Goal: Task Accomplishment & Management: Manage account settings

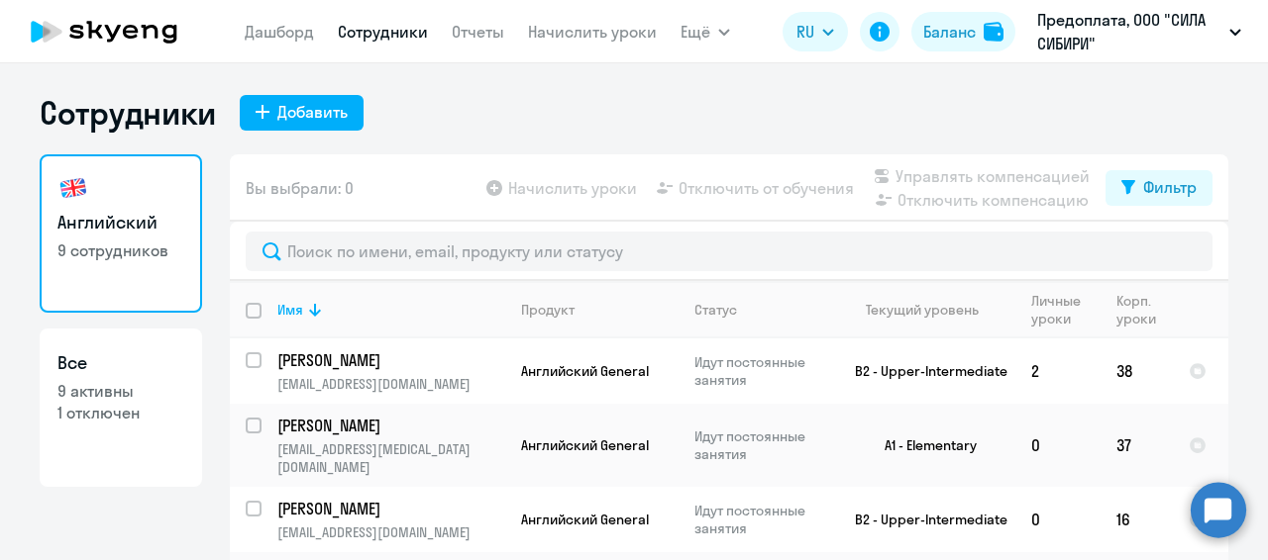
select select "30"
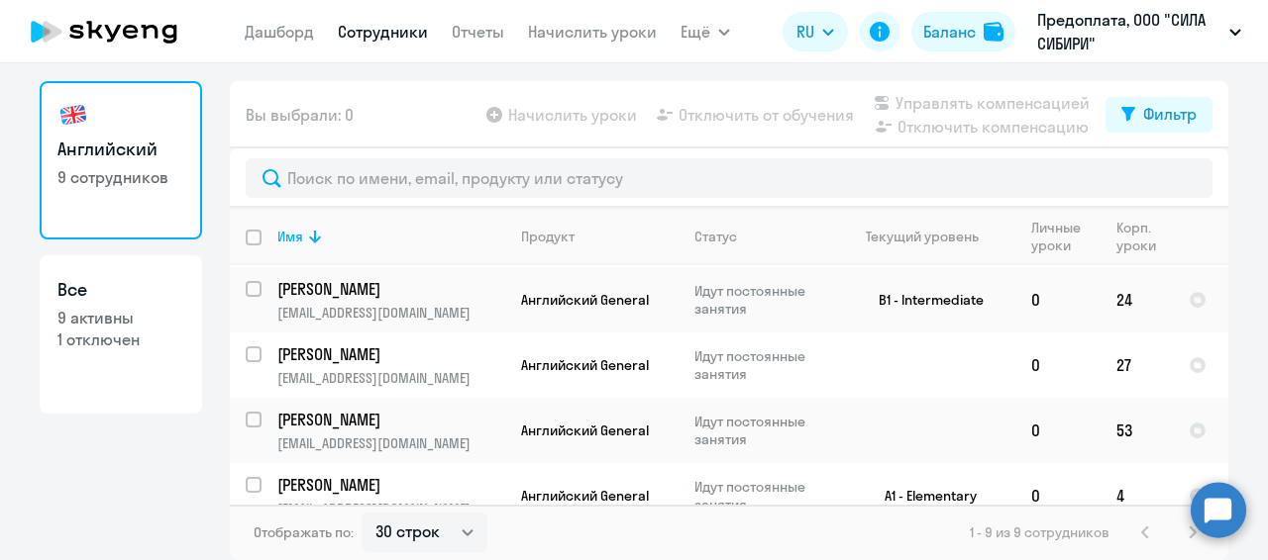
click at [255, 107] on span "Вы выбрали: 0" at bounding box center [300, 115] width 108 height 24
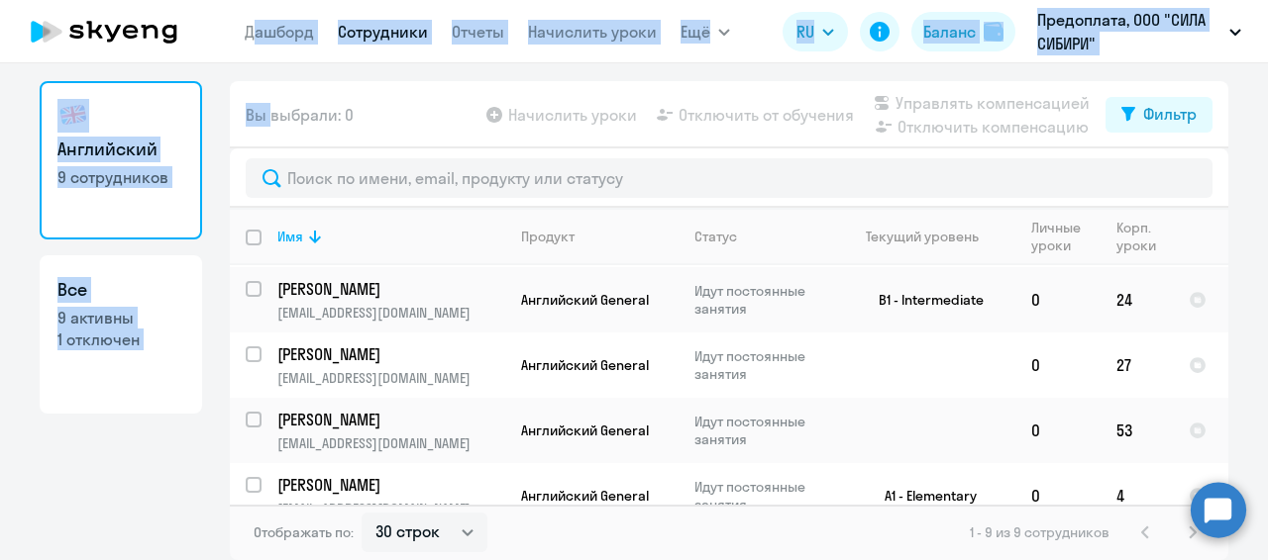
scroll to position [0, 0]
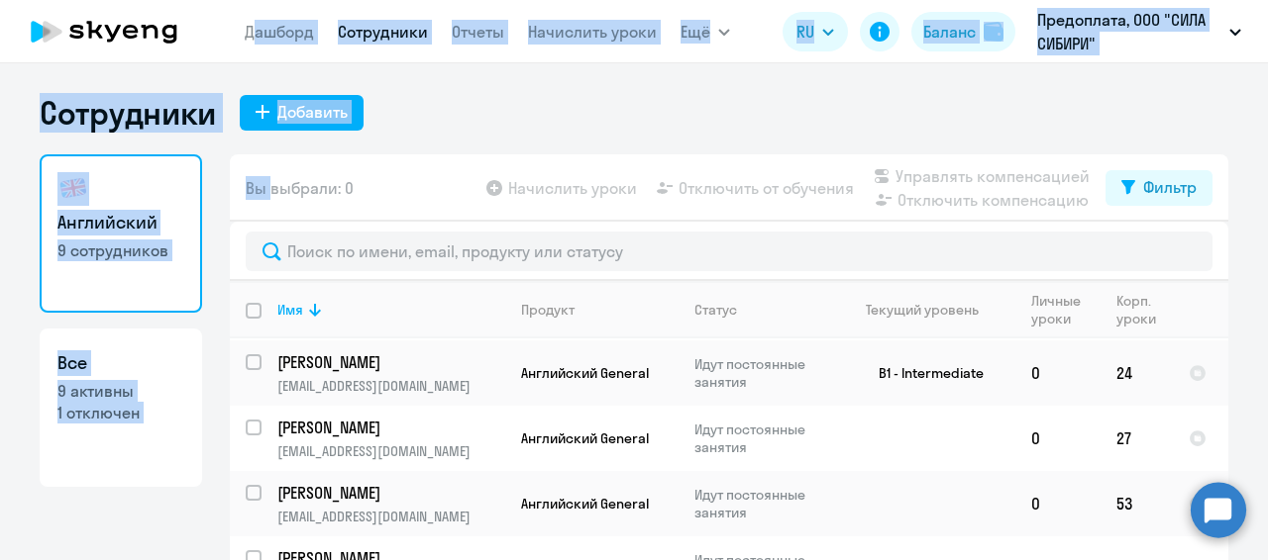
drag, startPoint x: 255, startPoint y: 107, endPoint x: 449, endPoint y: 110, distance: 193.1
click at [449, 110] on div "Сотрудники Добавить Английский 9 сотрудников Все 9 активны 1 отключен Вы выбрал…" at bounding box center [634, 363] width 1188 height 541
click at [449, 110] on div "Сотрудники Добавить" at bounding box center [634, 113] width 1188 height 40
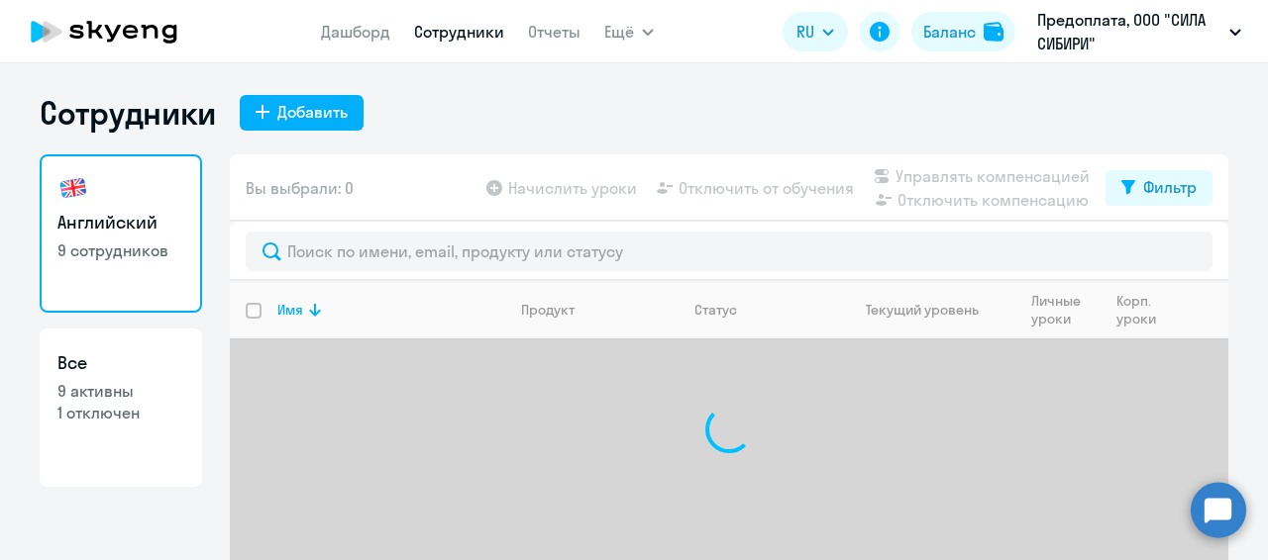
select select "30"
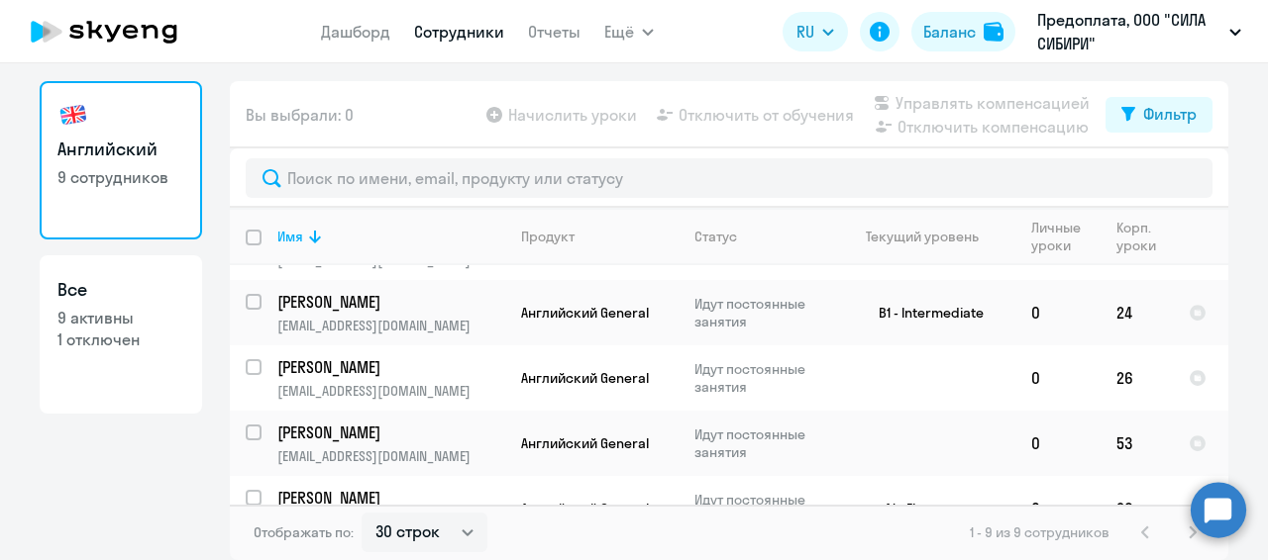
scroll to position [343, 0]
